Goal: Information Seeking & Learning: Find specific fact

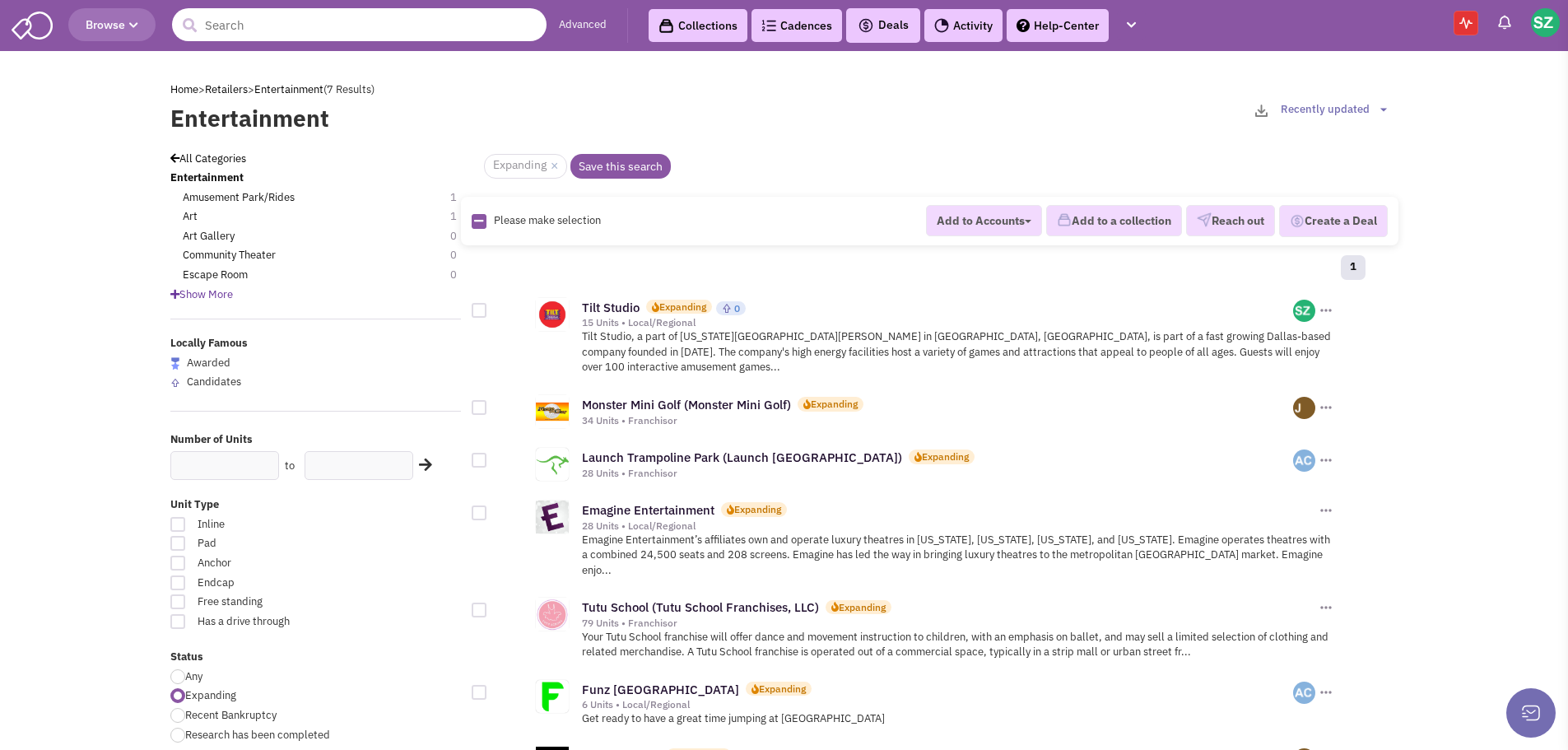
click at [255, 30] on input "text" at bounding box center [359, 25] width 375 height 33
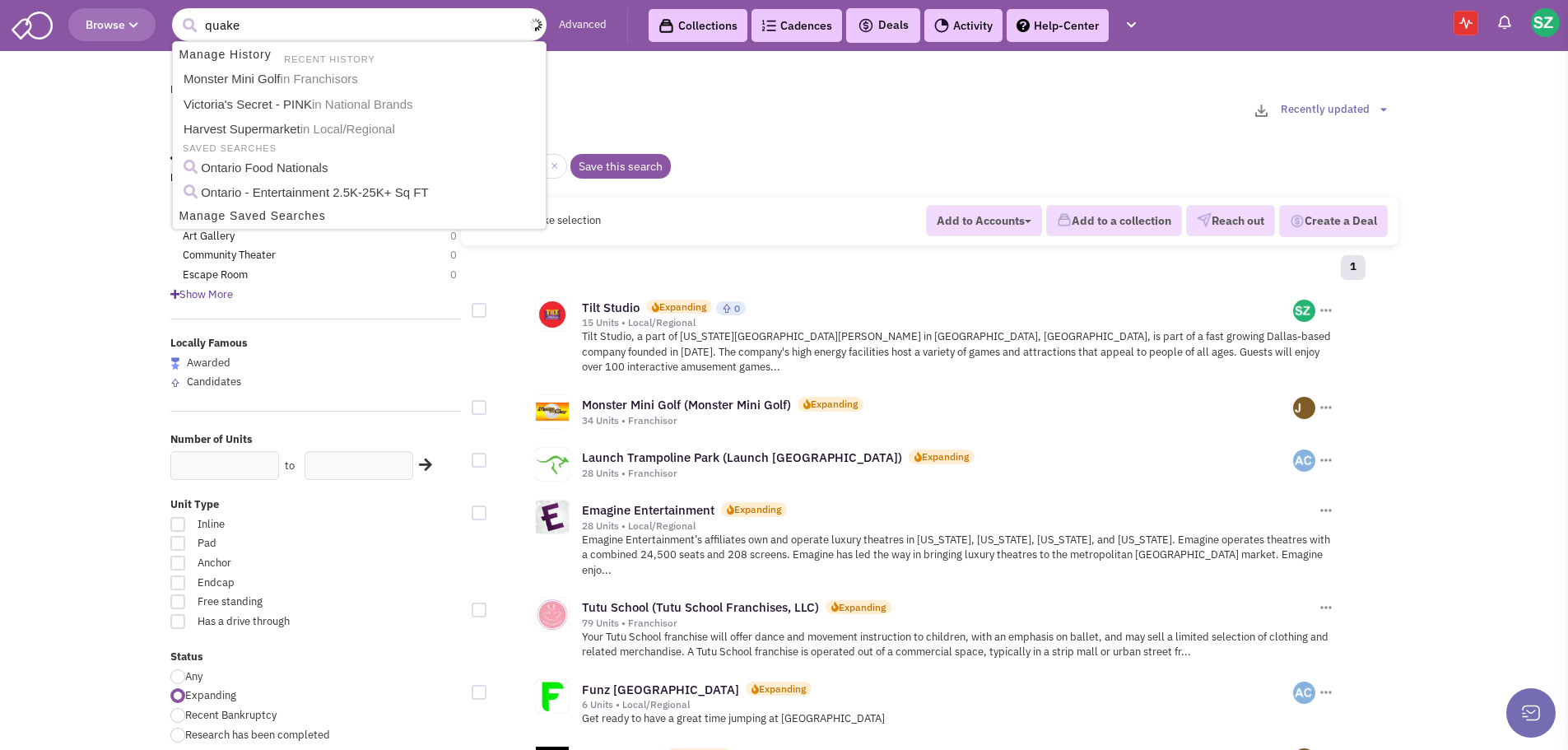
type input "[DEMOGRAPHIC_DATA]"
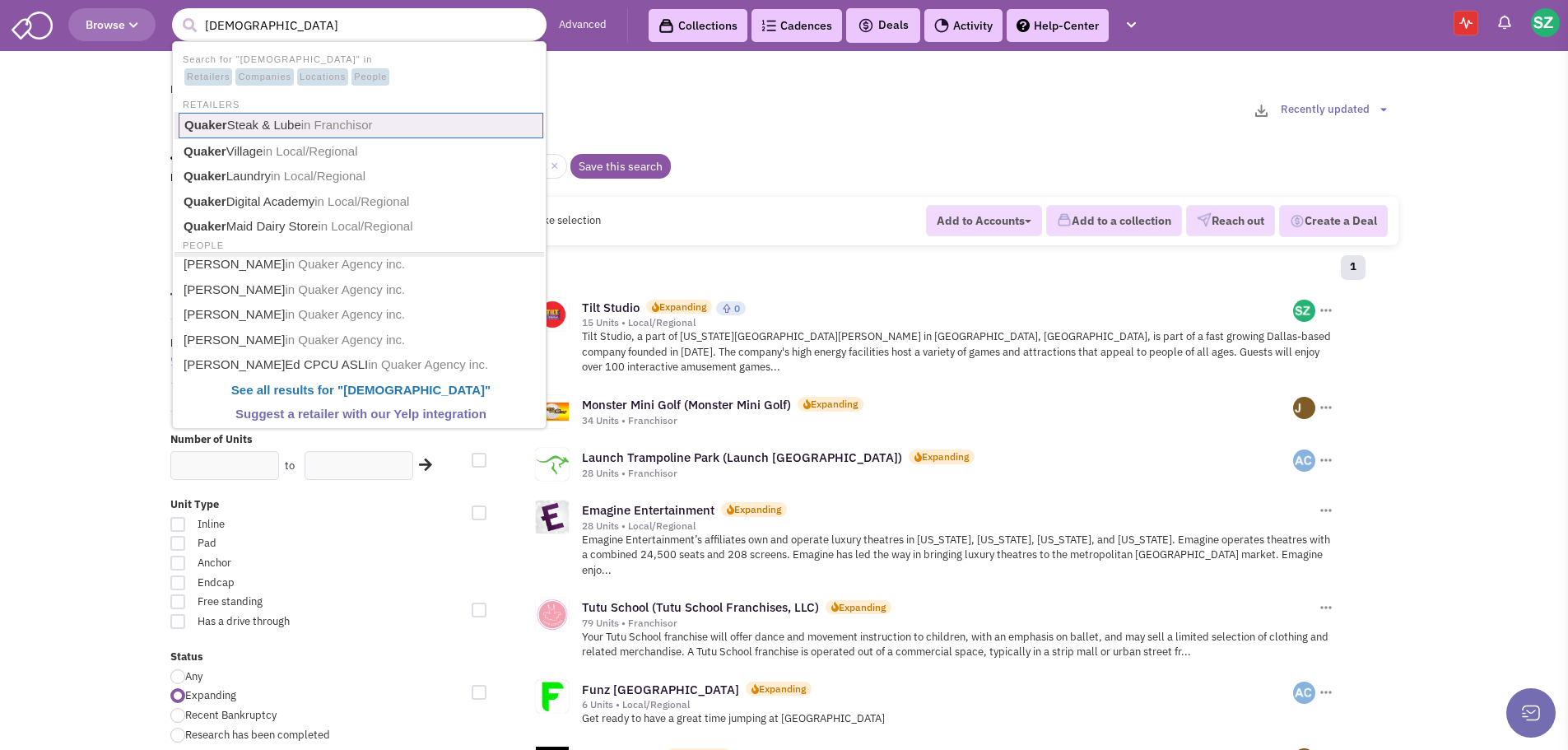
click at [257, 129] on link "Quaker Steak & Lube in Franchisor" at bounding box center [360, 125] width 365 height 26
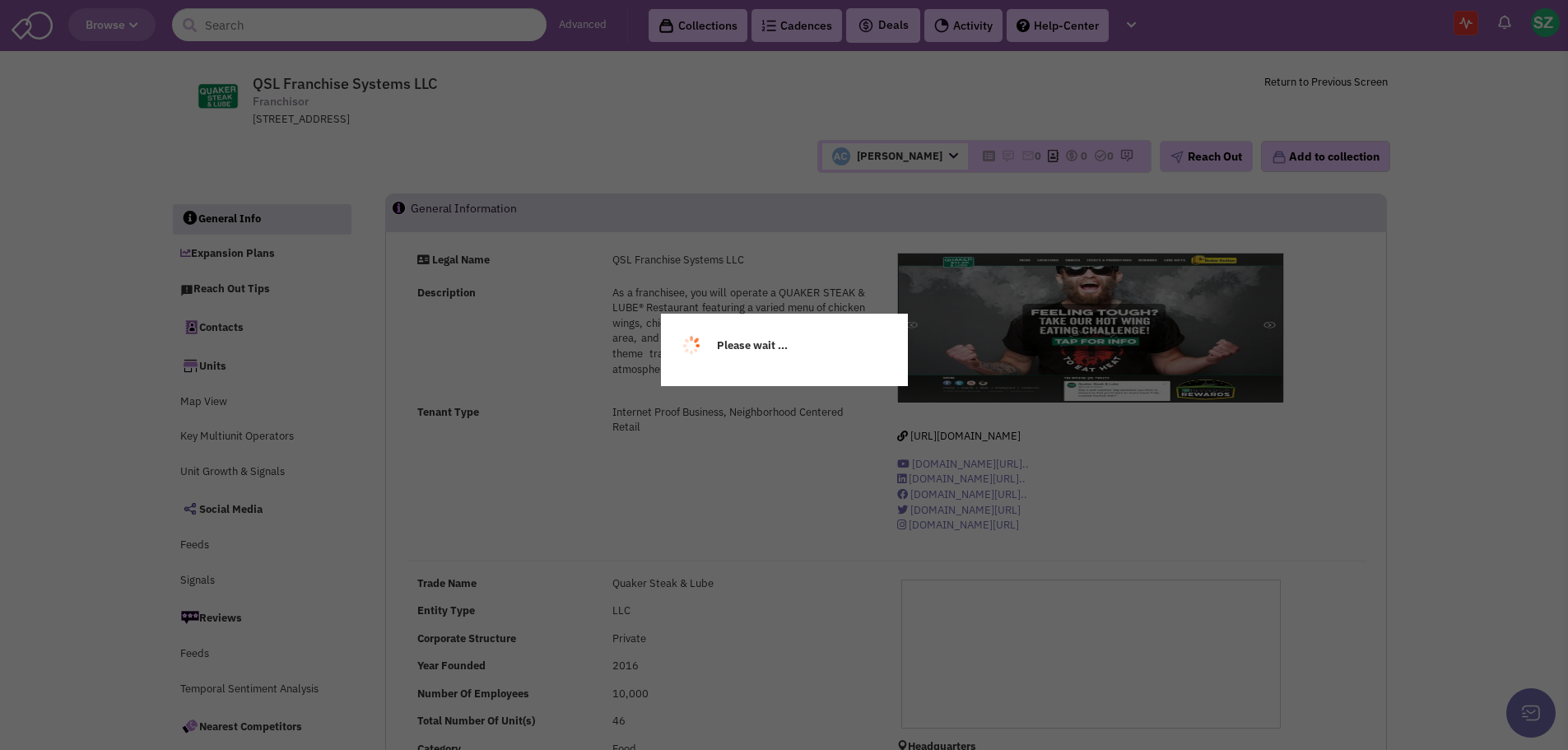
select select
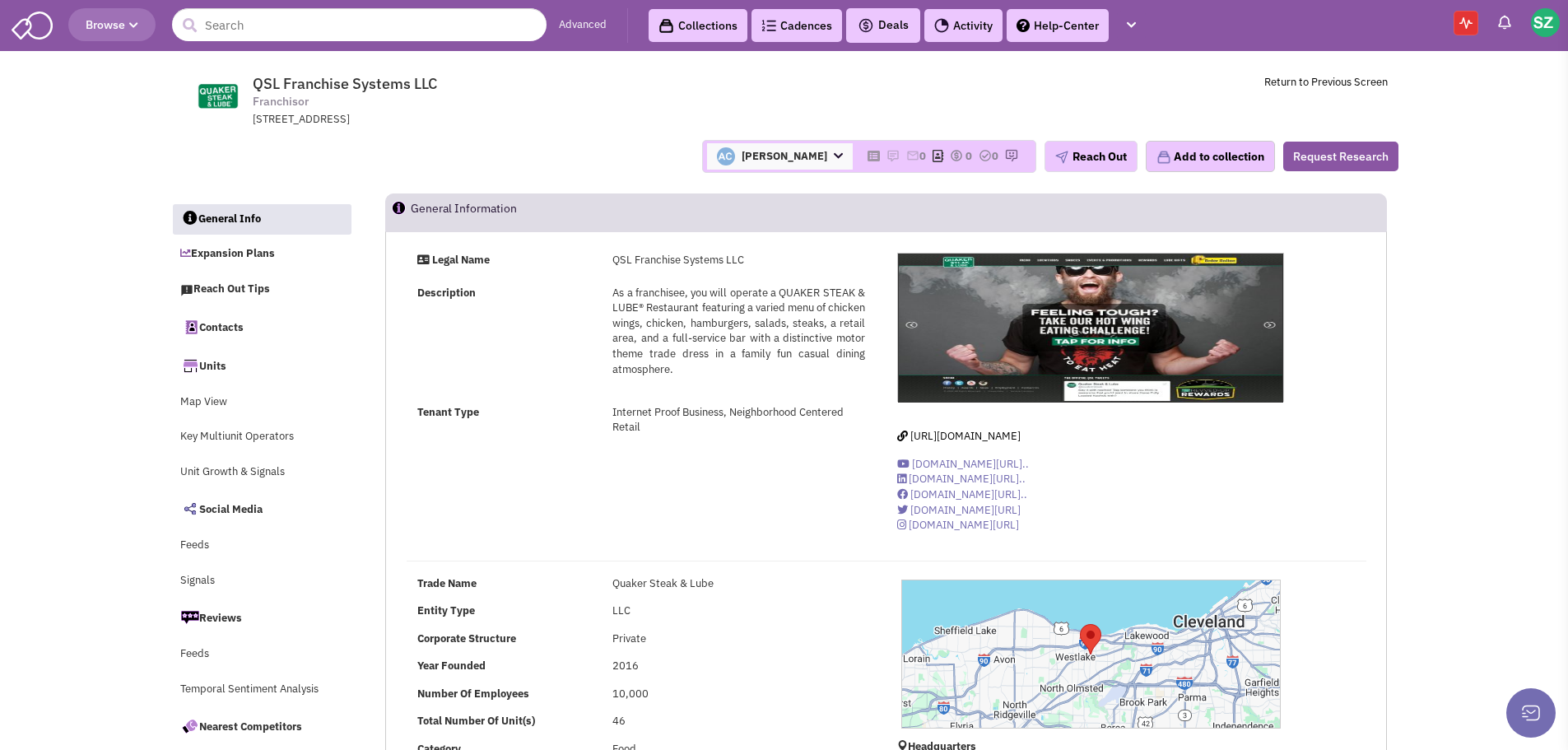
select select
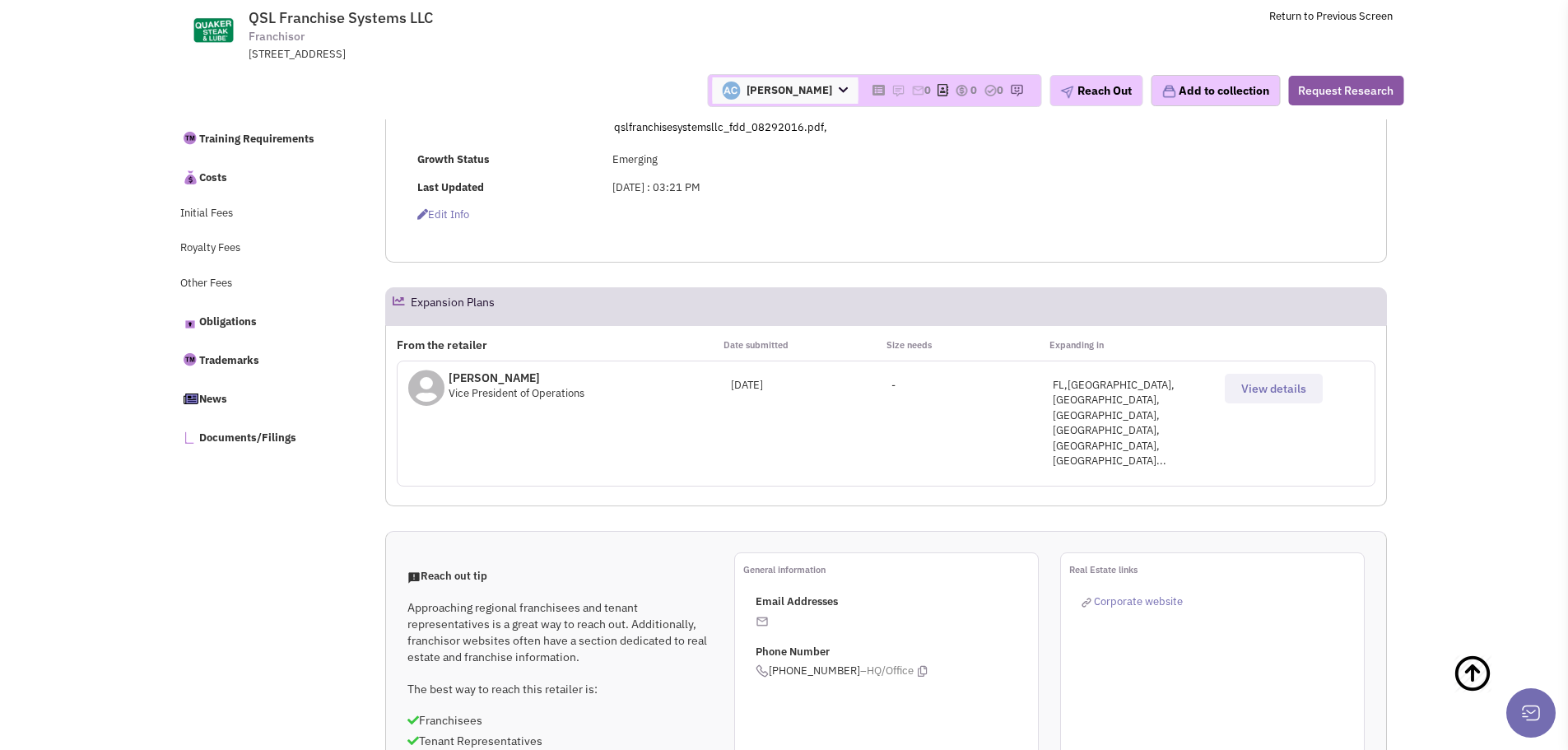
scroll to position [1350, 0]
